Goal: Use online tool/utility: Utilize a website feature to perform a specific function

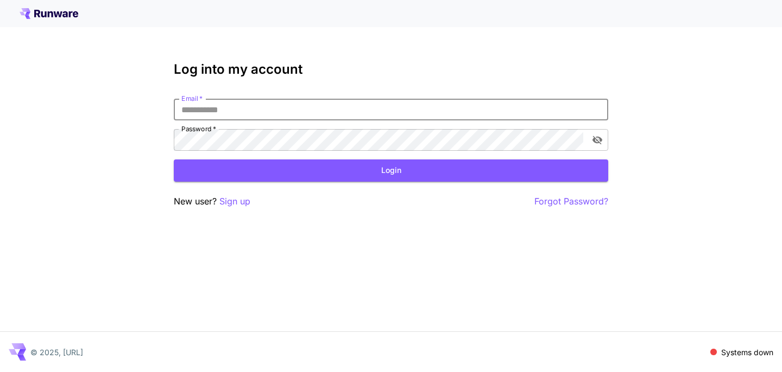
click at [249, 101] on input "Email   *" at bounding box center [391, 110] width 434 height 22
type input "**********"
click button "Login" at bounding box center [391, 171] width 434 height 22
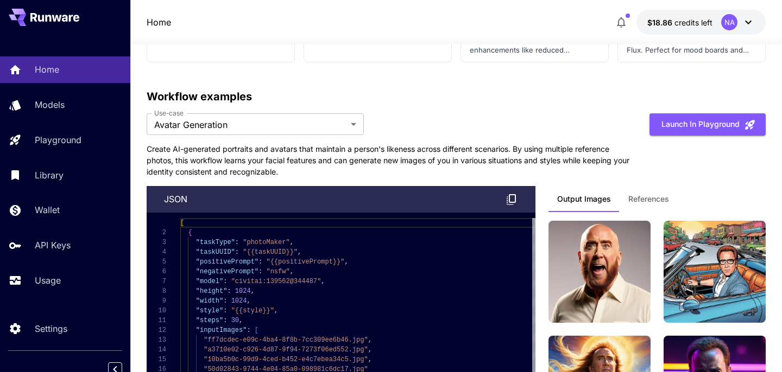
scroll to position [2673, 0]
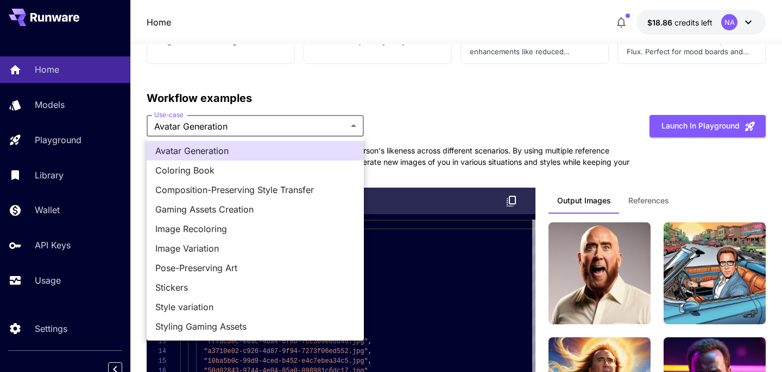
click at [438, 155] on div at bounding box center [391, 186] width 782 height 372
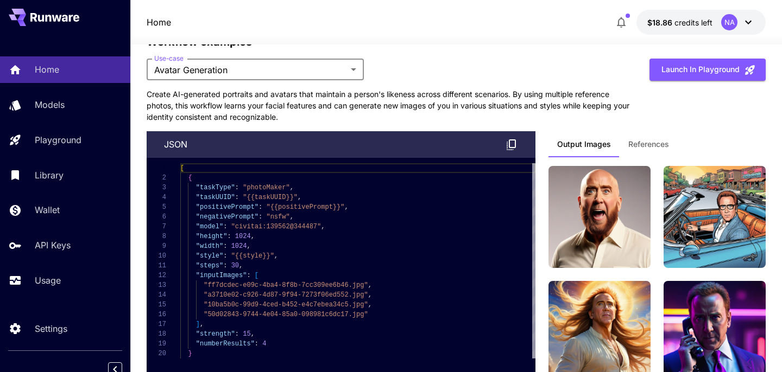
scroll to position [2732, 0]
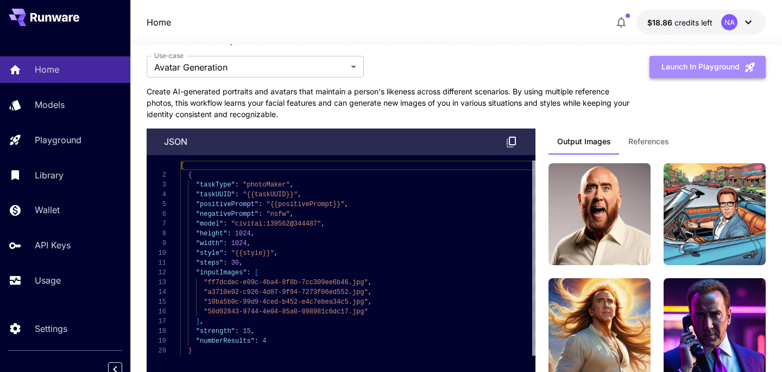
click at [731, 72] on button "Launch in Playground" at bounding box center [707, 67] width 116 height 22
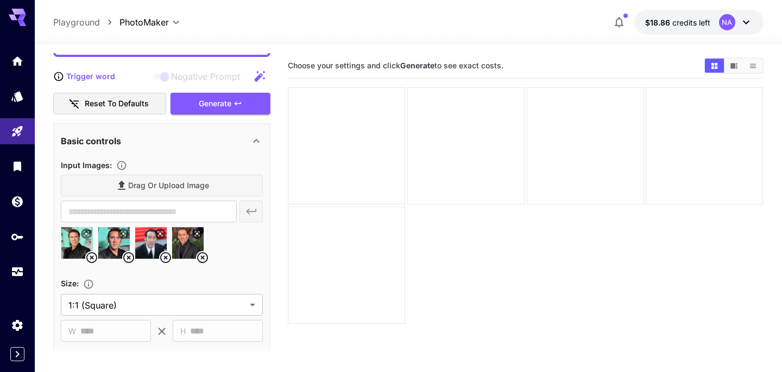
scroll to position [136, 0]
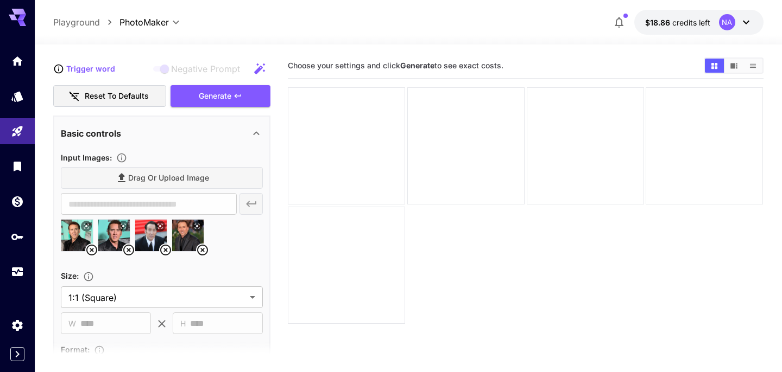
click at [92, 251] on icon at bounding box center [91, 250] width 11 height 11
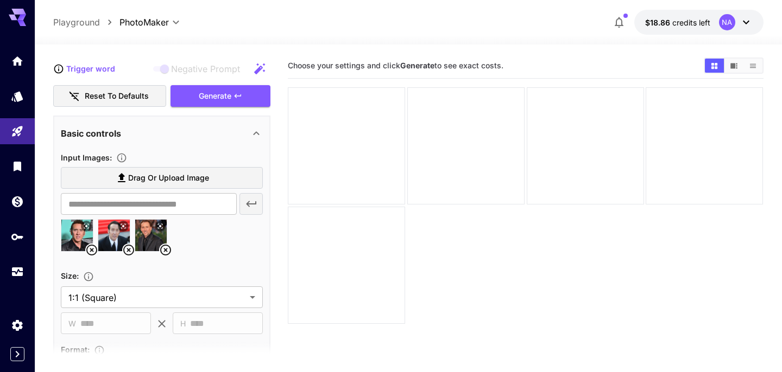
click at [92, 251] on icon at bounding box center [91, 250] width 11 height 11
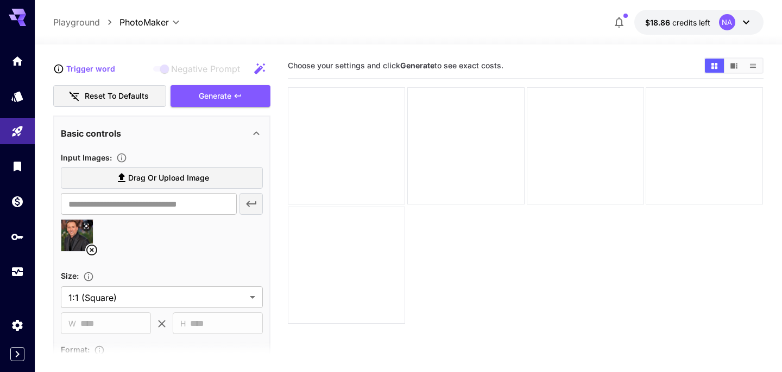
click at [92, 251] on icon at bounding box center [91, 250] width 11 height 11
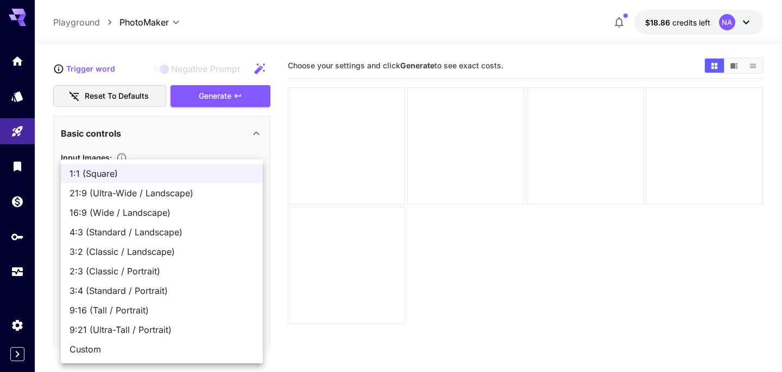
click at [230, 261] on body "**********" at bounding box center [391, 229] width 782 height 458
click at [223, 151] on div at bounding box center [391, 186] width 782 height 372
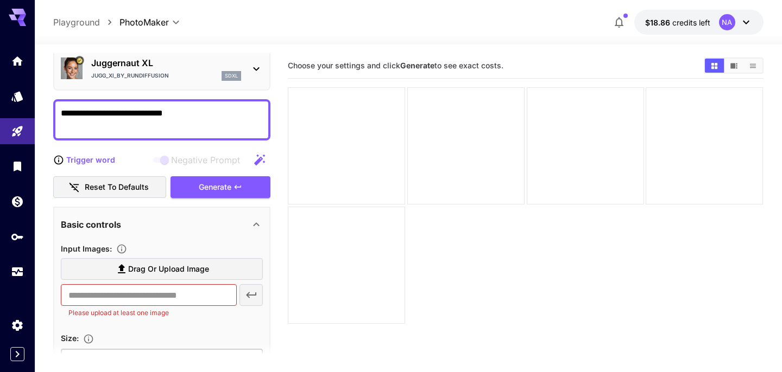
scroll to position [0, 0]
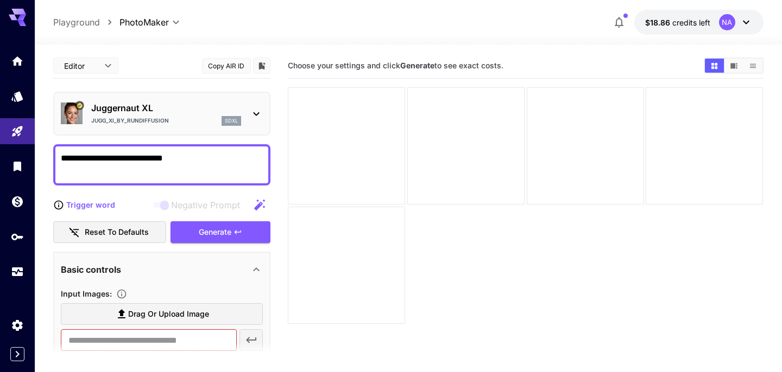
click at [151, 28] on body "**********" at bounding box center [391, 229] width 782 height 458
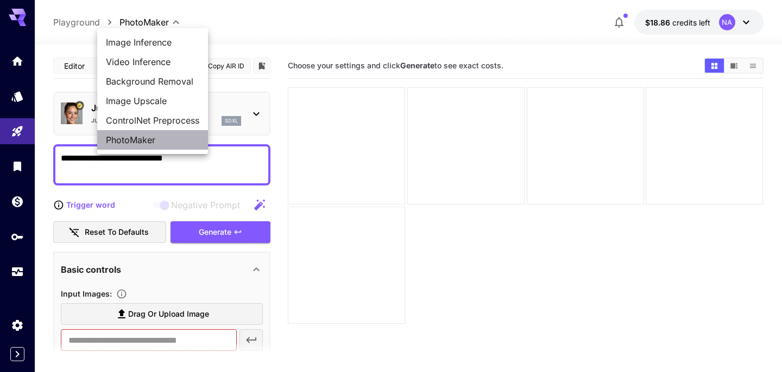
click at [141, 135] on span "PhotoMaker" at bounding box center [152, 140] width 93 height 13
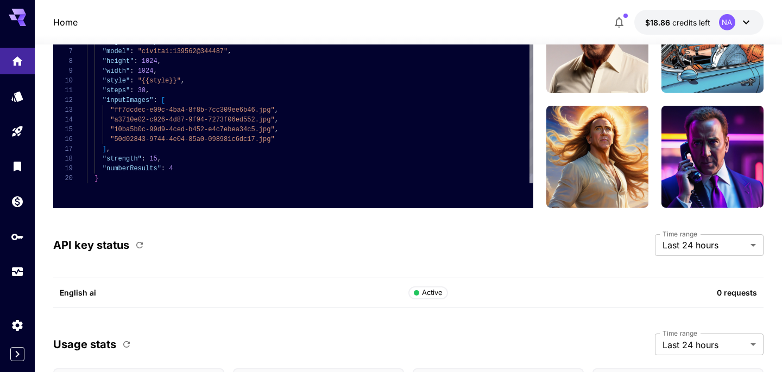
scroll to position [2906, 0]
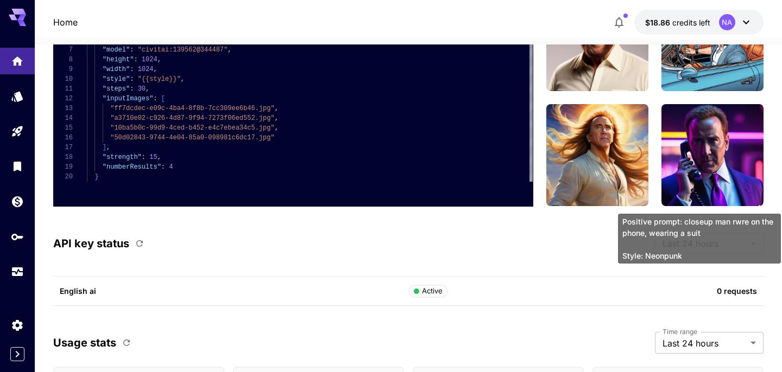
click at [666, 149] on img at bounding box center [712, 155] width 102 height 102
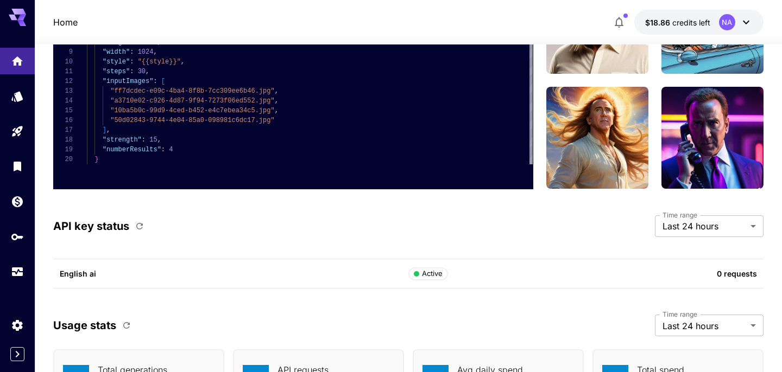
scroll to position [2922, 0]
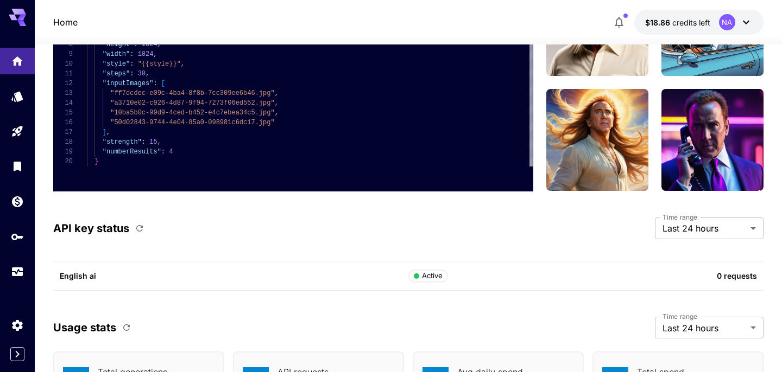
click at [699, 241] on div "API key status Time range Last 24 hours ******* Time range" at bounding box center [408, 235] width 710 height 35
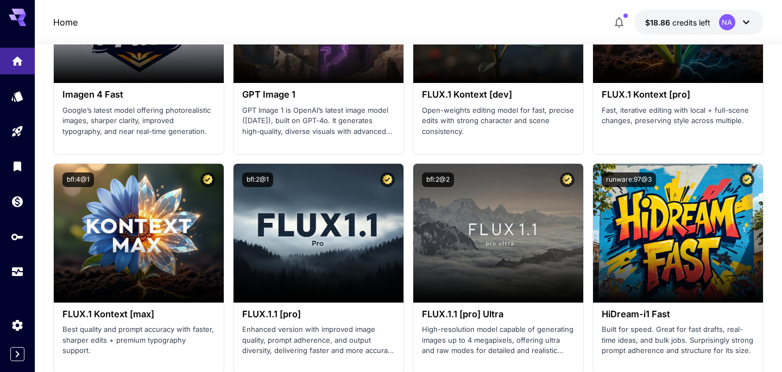
scroll to position [2146, 0]
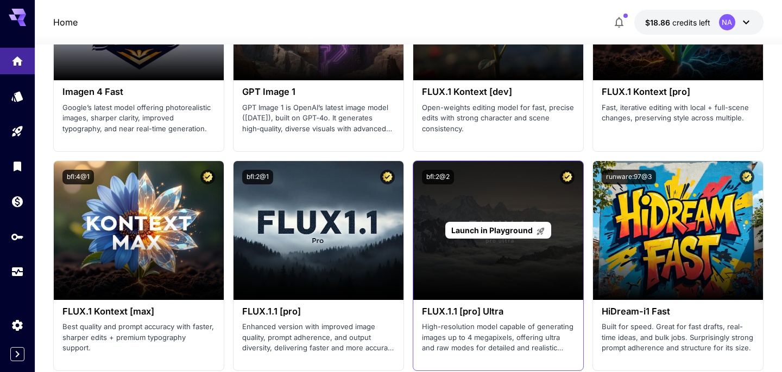
click at [473, 199] on div "Launch in Playground" at bounding box center [498, 230] width 170 height 139
click at [492, 227] on span "Launch in Playground" at bounding box center [491, 230] width 81 height 9
